Goal: Task Accomplishment & Management: Use online tool/utility

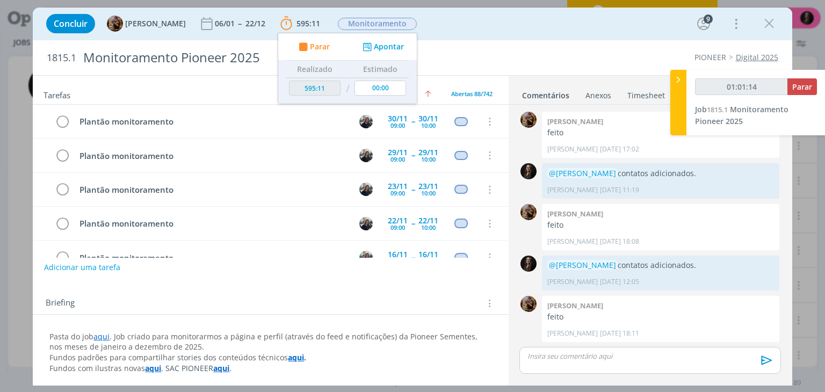
scroll to position [739, 0]
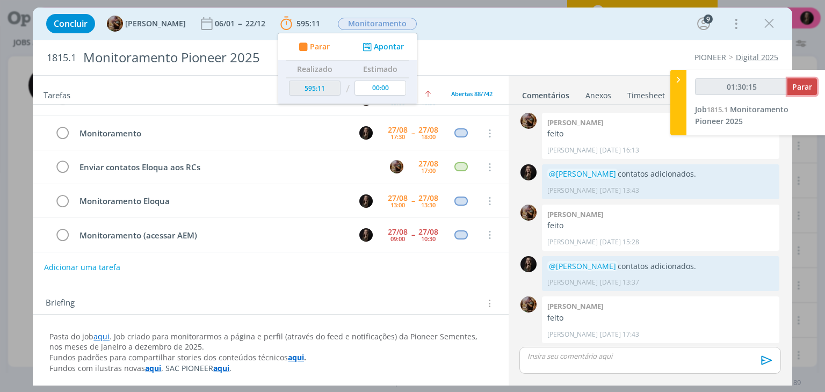
click at [812, 86] on button "Parar" at bounding box center [802, 86] width 30 height 17
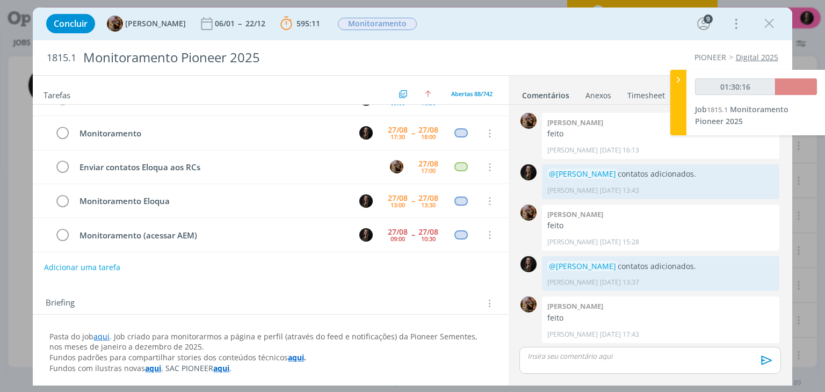
type input "01:31:00"
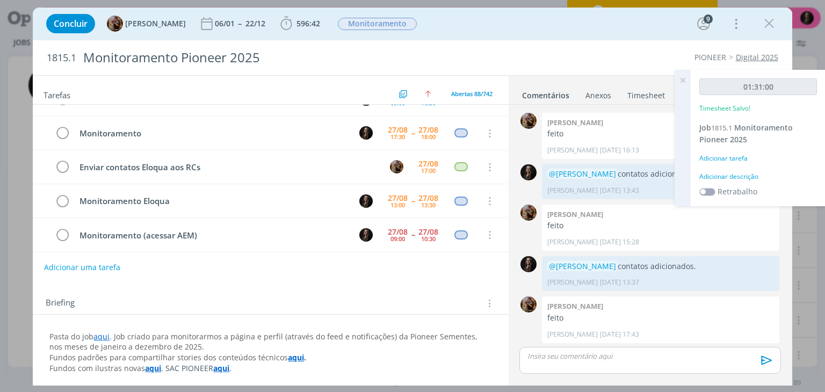
click at [726, 170] on div "01:31:00 Timesheet Salvo! Job 1815.1 Monitoramento Pioneer 2025 Adicionar taref…" at bounding box center [758, 138] width 135 height 136
click at [728, 177] on div "Adicionar descrição" at bounding box center [758, 177] width 118 height 10
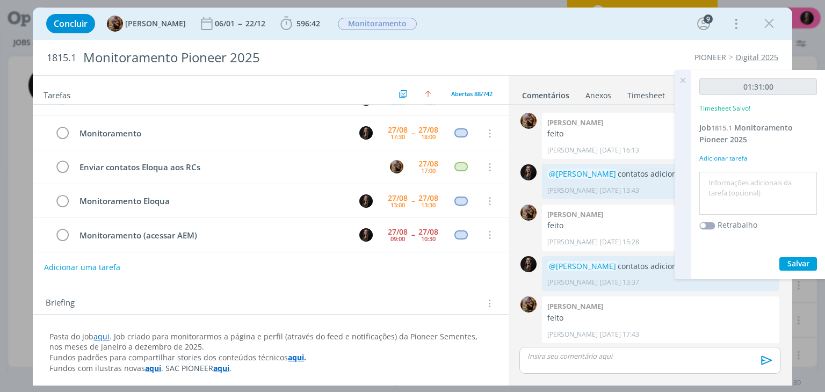
click at [727, 177] on textarea at bounding box center [758, 194] width 112 height 38
type textarea "monitoramento + aem"
click at [779, 257] on button "Salvar" at bounding box center [798, 263] width 38 height 13
click at [791, 254] on div "01:31:00 Timesheet Salvo! Job 1815.1 Monitoramento Pioneer 2025 Adicionar taref…" at bounding box center [758, 174] width 135 height 209
click at [793, 256] on div "01:31:00 Timesheet Salvo! Job 1815.1 Monitoramento Pioneer 2025 Adicionar taref…" at bounding box center [758, 174] width 135 height 209
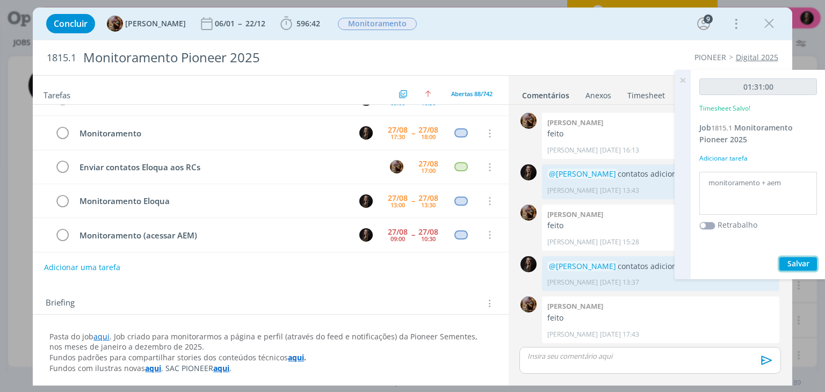
click at [793, 258] on span "Salvar" at bounding box center [798, 263] width 22 height 10
click at [687, 77] on icon at bounding box center [682, 80] width 19 height 21
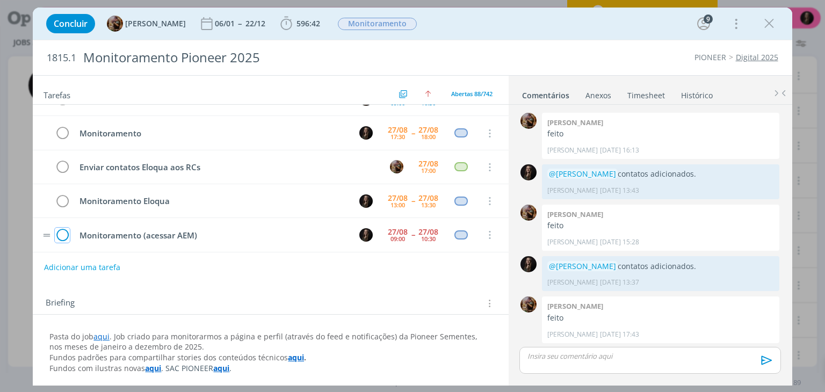
click at [69, 227] on icon "dialog" at bounding box center [62, 235] width 15 height 16
click at [764, 25] on icon "dialog" at bounding box center [769, 24] width 16 height 16
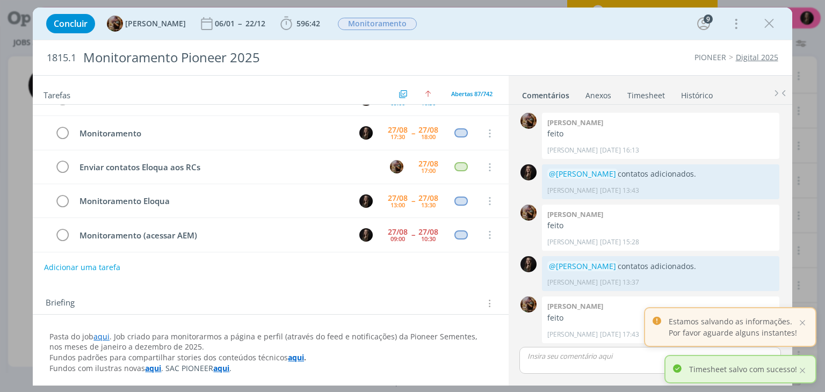
click at [773, 20] on icon "dialog" at bounding box center [769, 24] width 16 height 16
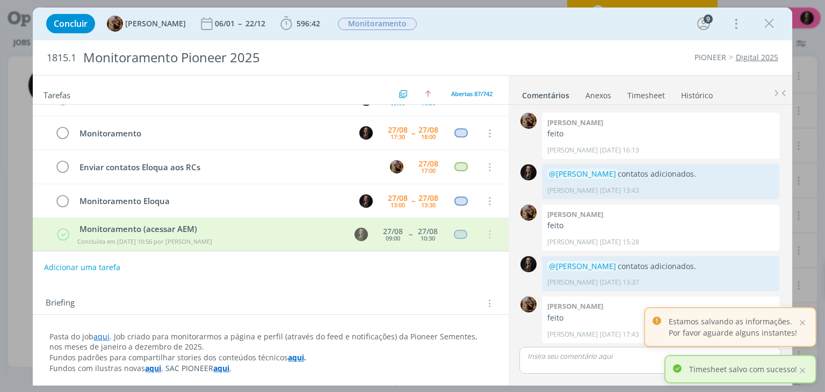
scroll to position [2810, 0]
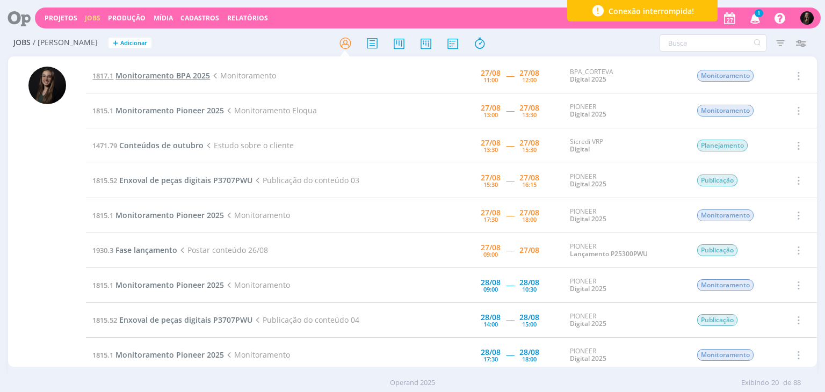
click at [182, 71] on span "Monitoramento BPA 2025" at bounding box center [162, 75] width 95 height 10
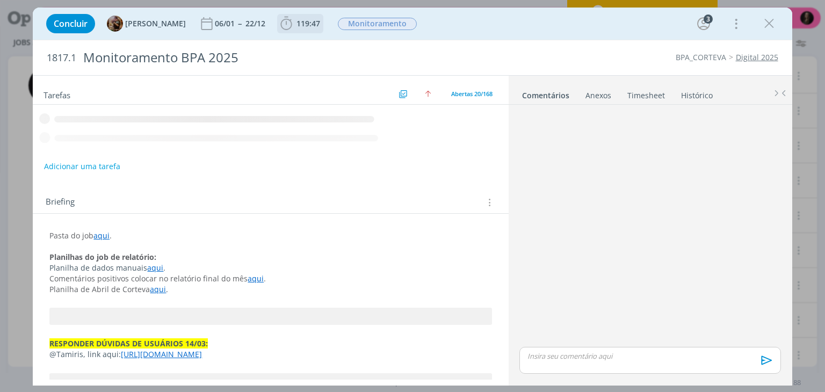
click at [294, 26] on icon "dialog" at bounding box center [286, 24] width 16 height 16
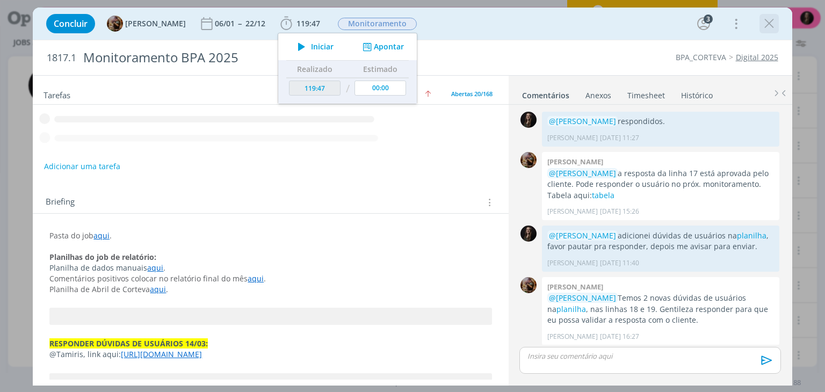
click at [311, 45] on icon "dialog" at bounding box center [301, 47] width 19 height 14
click at [771, 23] on icon "dialog" at bounding box center [769, 24] width 16 height 16
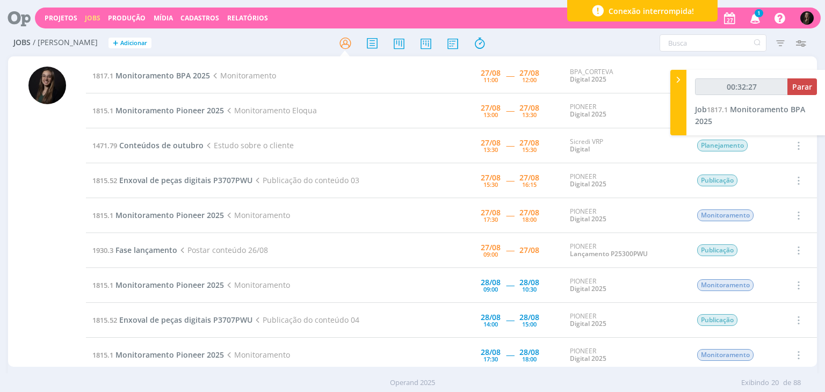
type input "00:33:27"
